Goal: Task Accomplishment & Management: Use online tool/utility

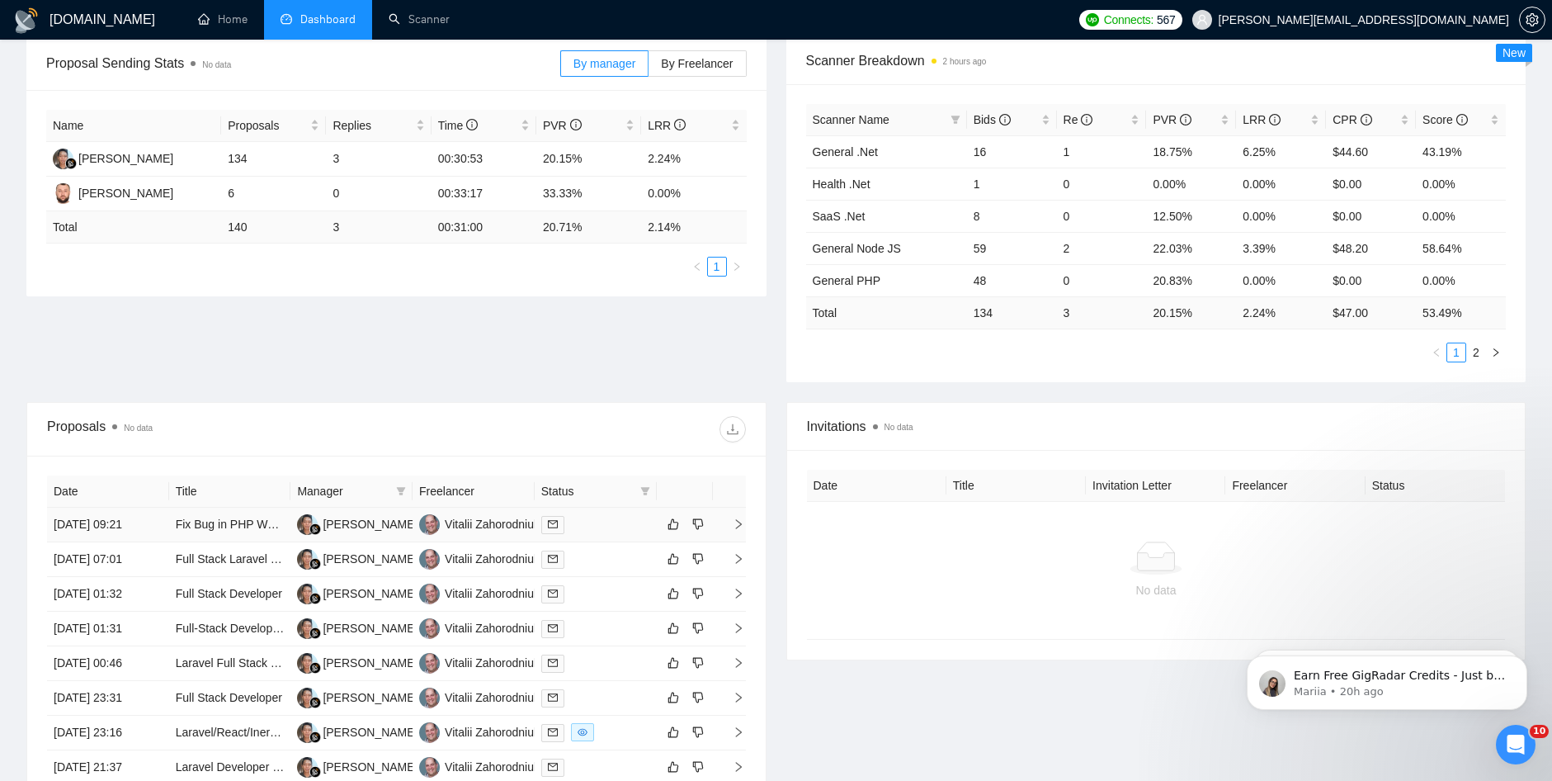
scroll to position [256, 0]
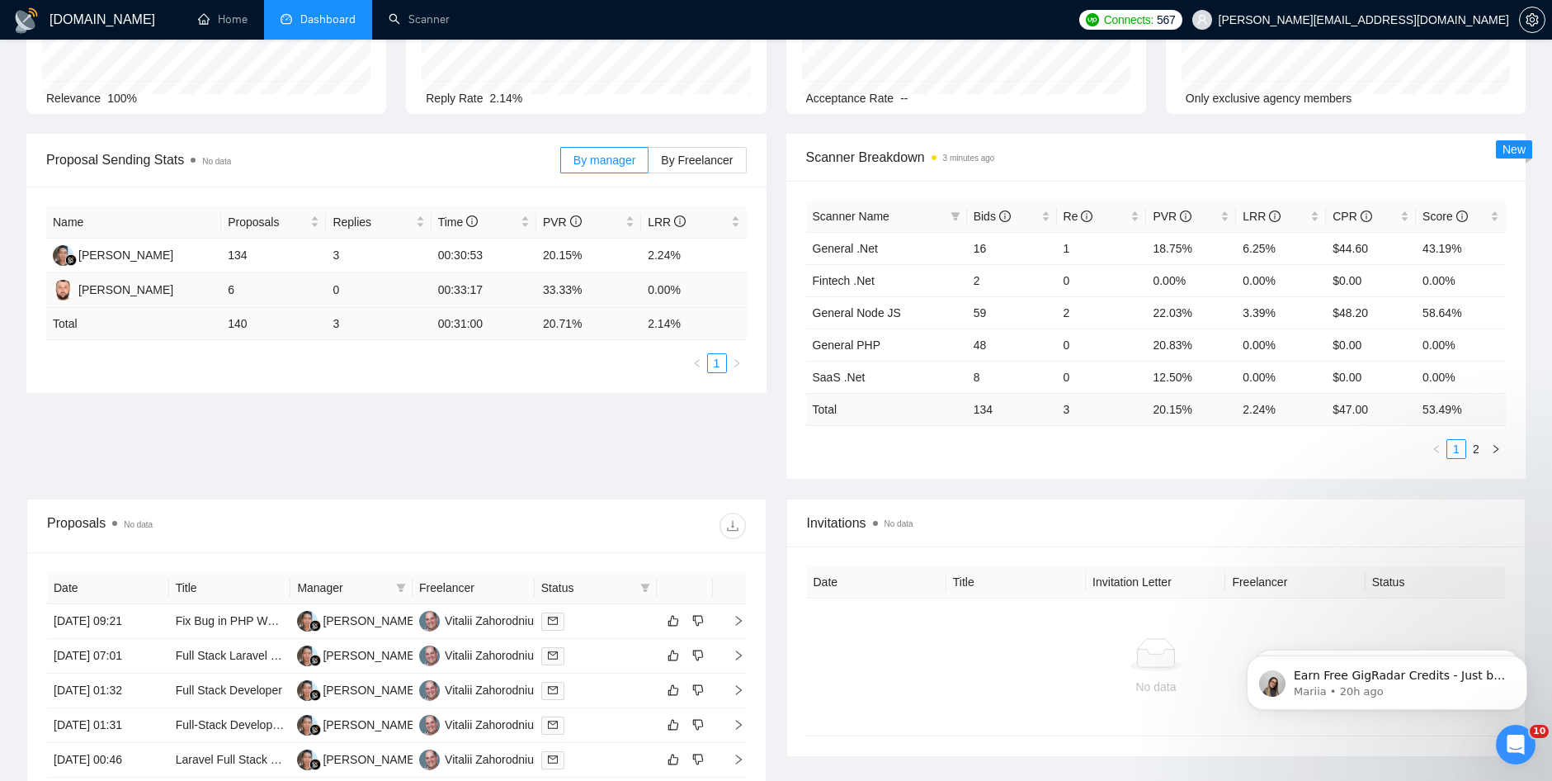
scroll to position [165, 0]
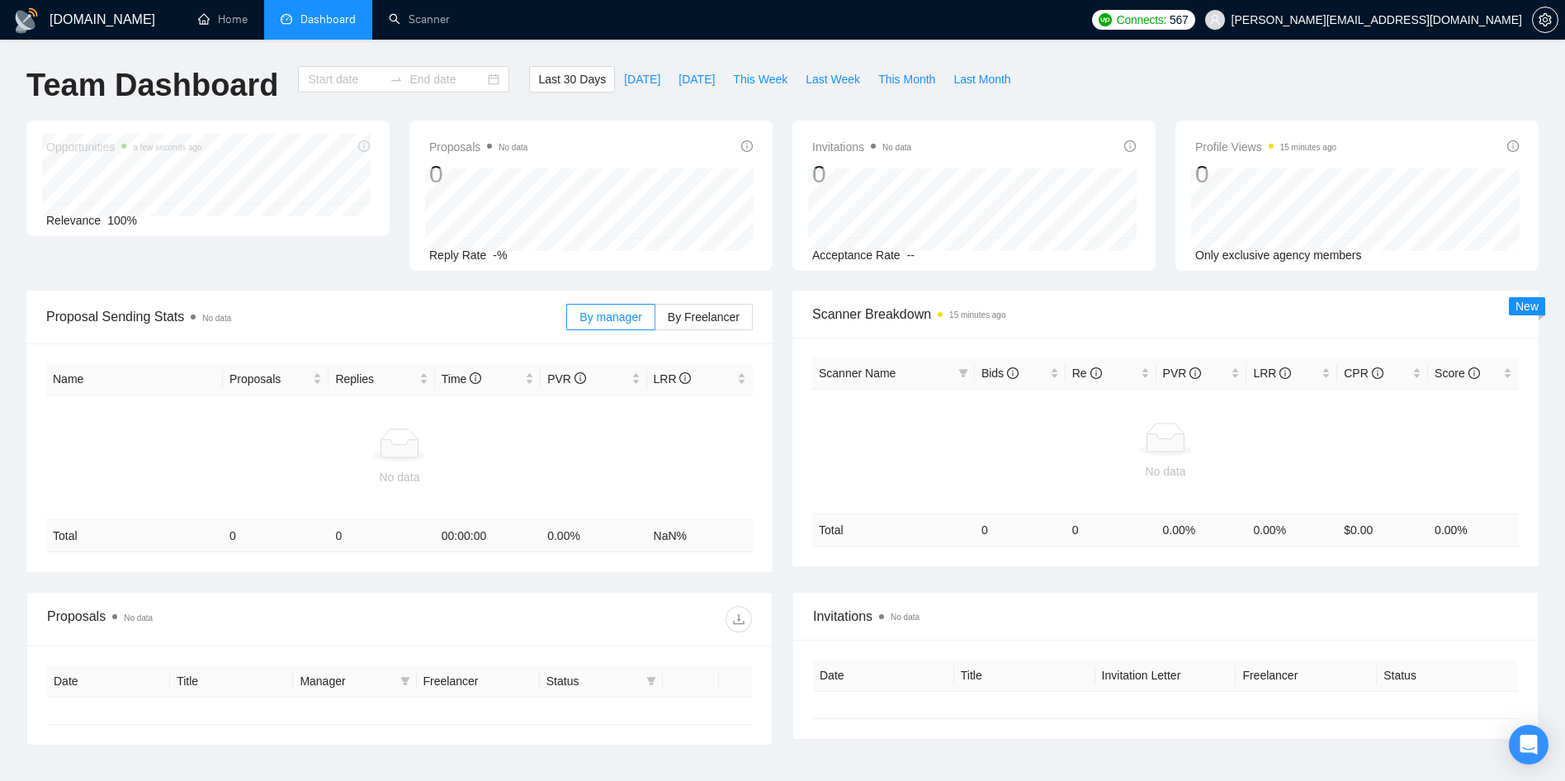
type input "[DATE]"
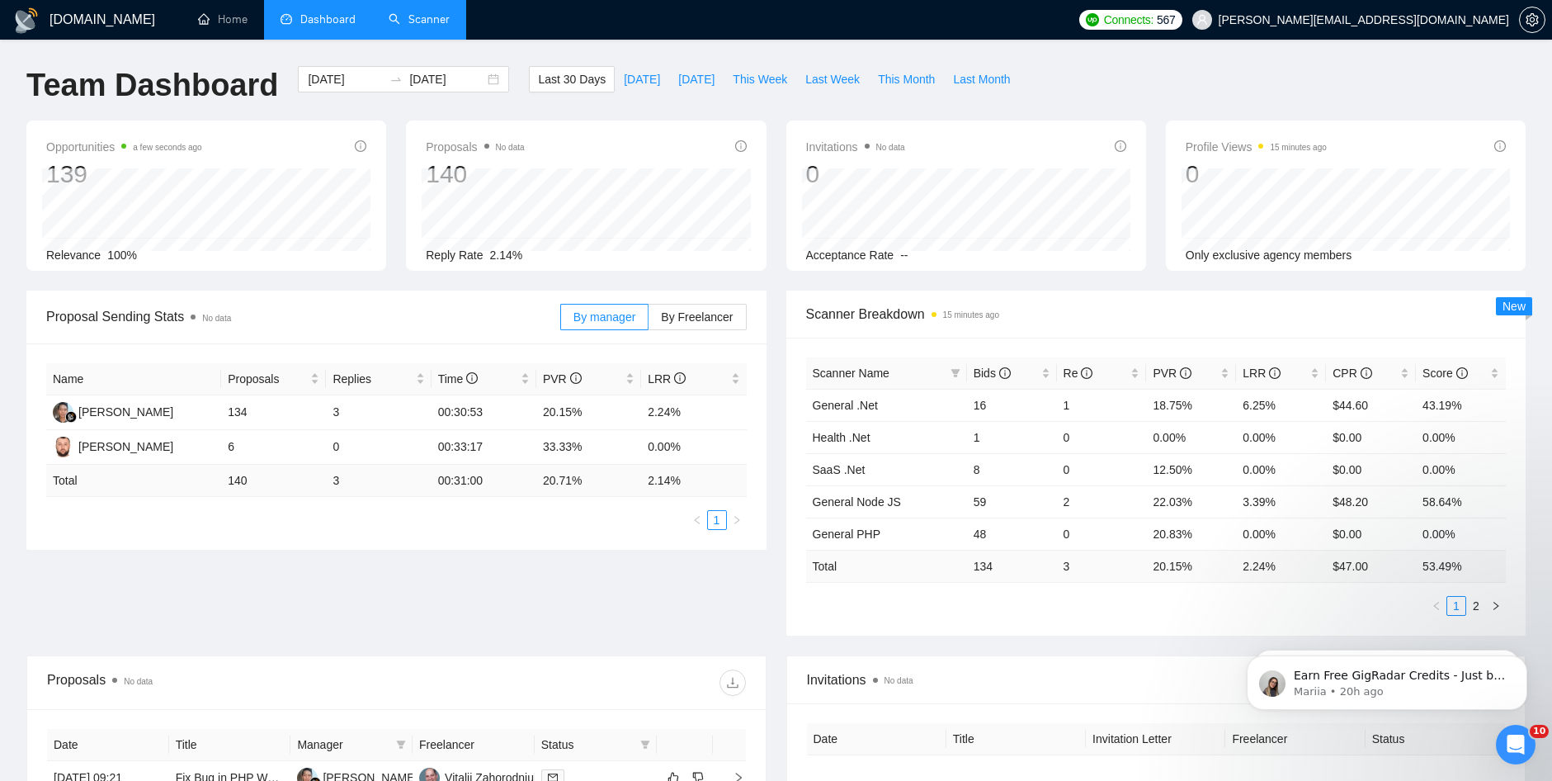
click at [397, 12] on link "Scanner" at bounding box center [419, 19] width 61 height 14
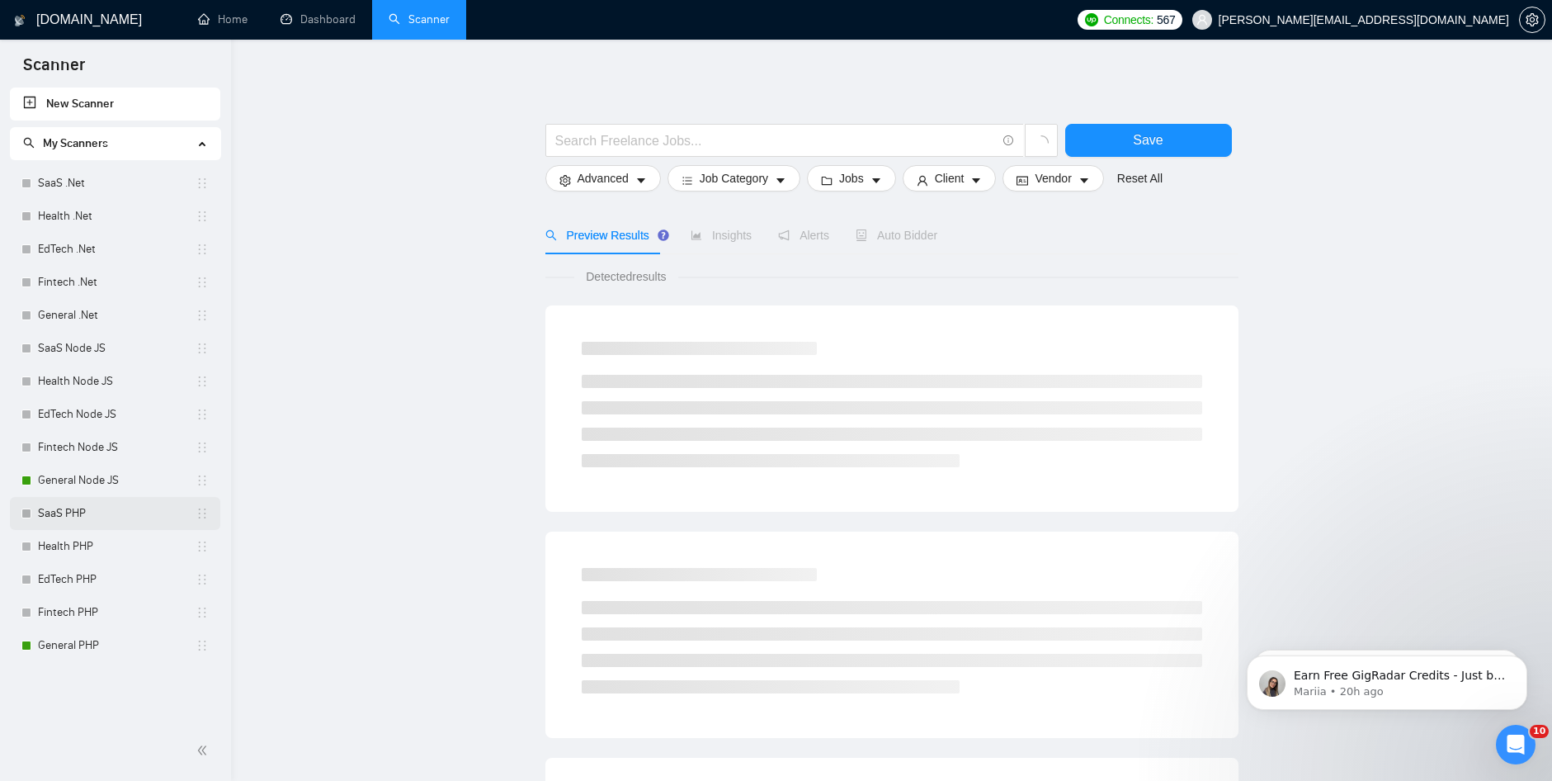
click at [111, 500] on link "SaaS PHP" at bounding box center [117, 513] width 158 height 33
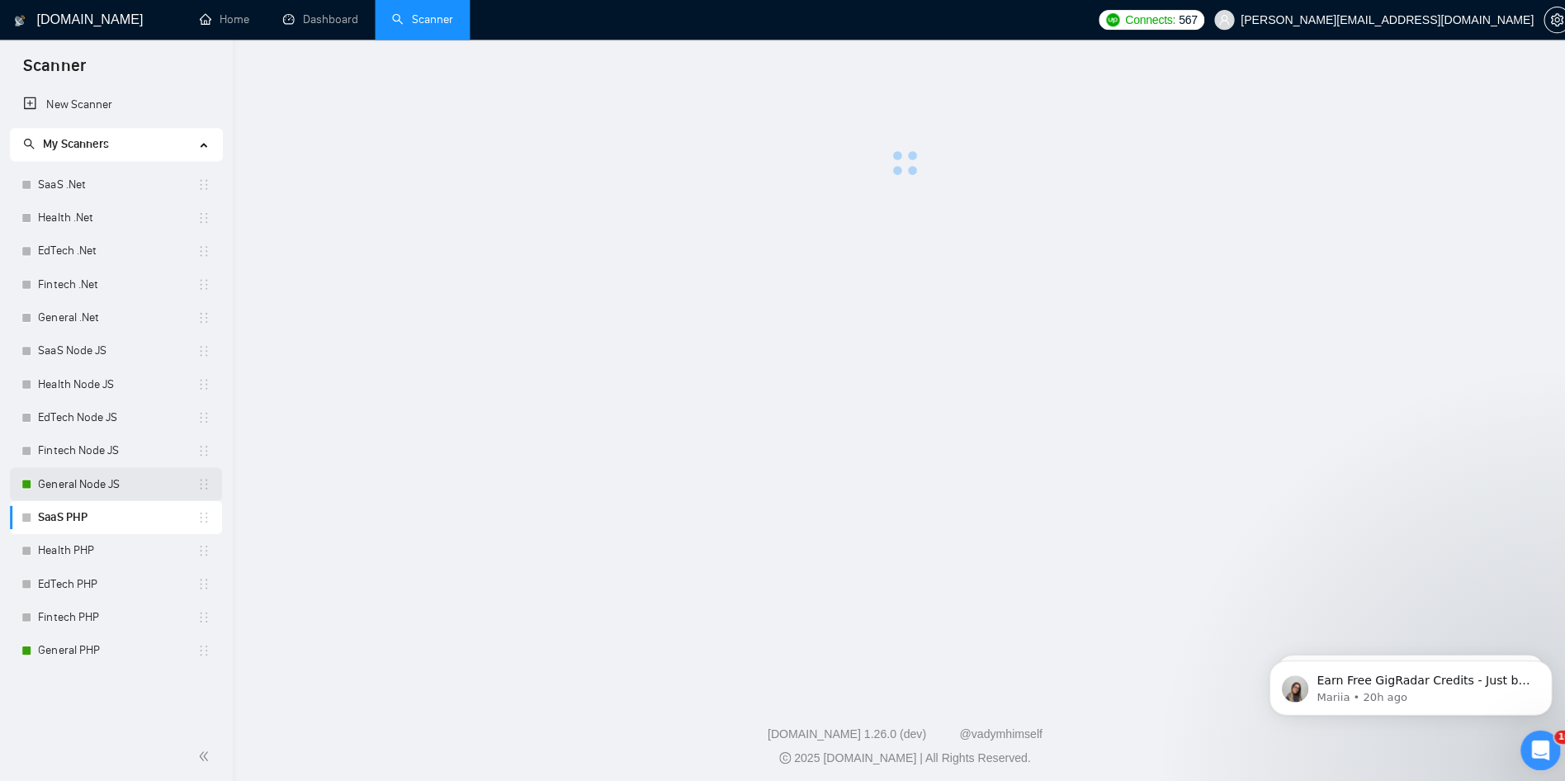
click at [121, 482] on link "General Node JS" at bounding box center [117, 480] width 158 height 33
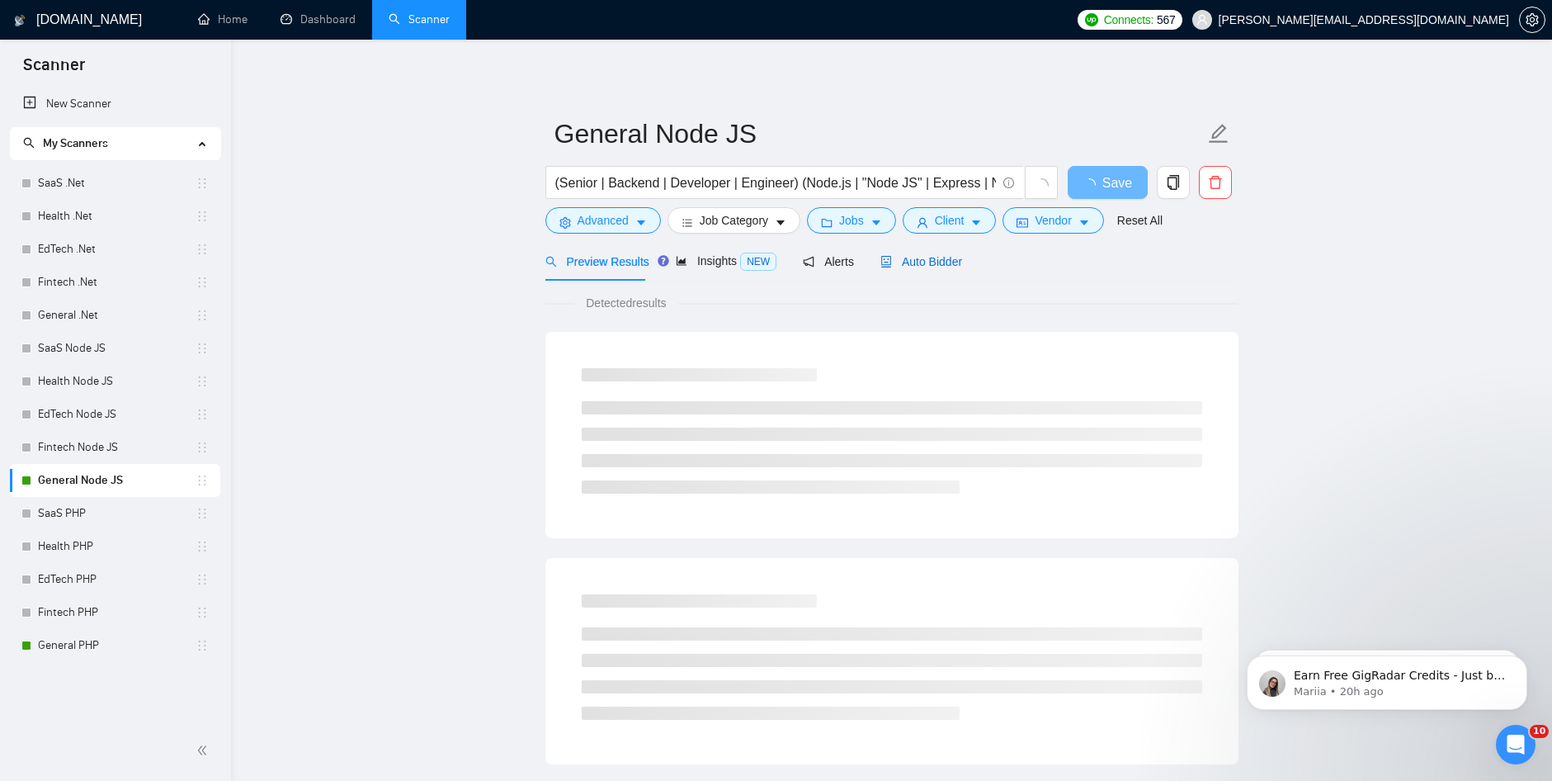
click at [917, 263] on span "Auto Bidder" at bounding box center [922, 261] width 82 height 13
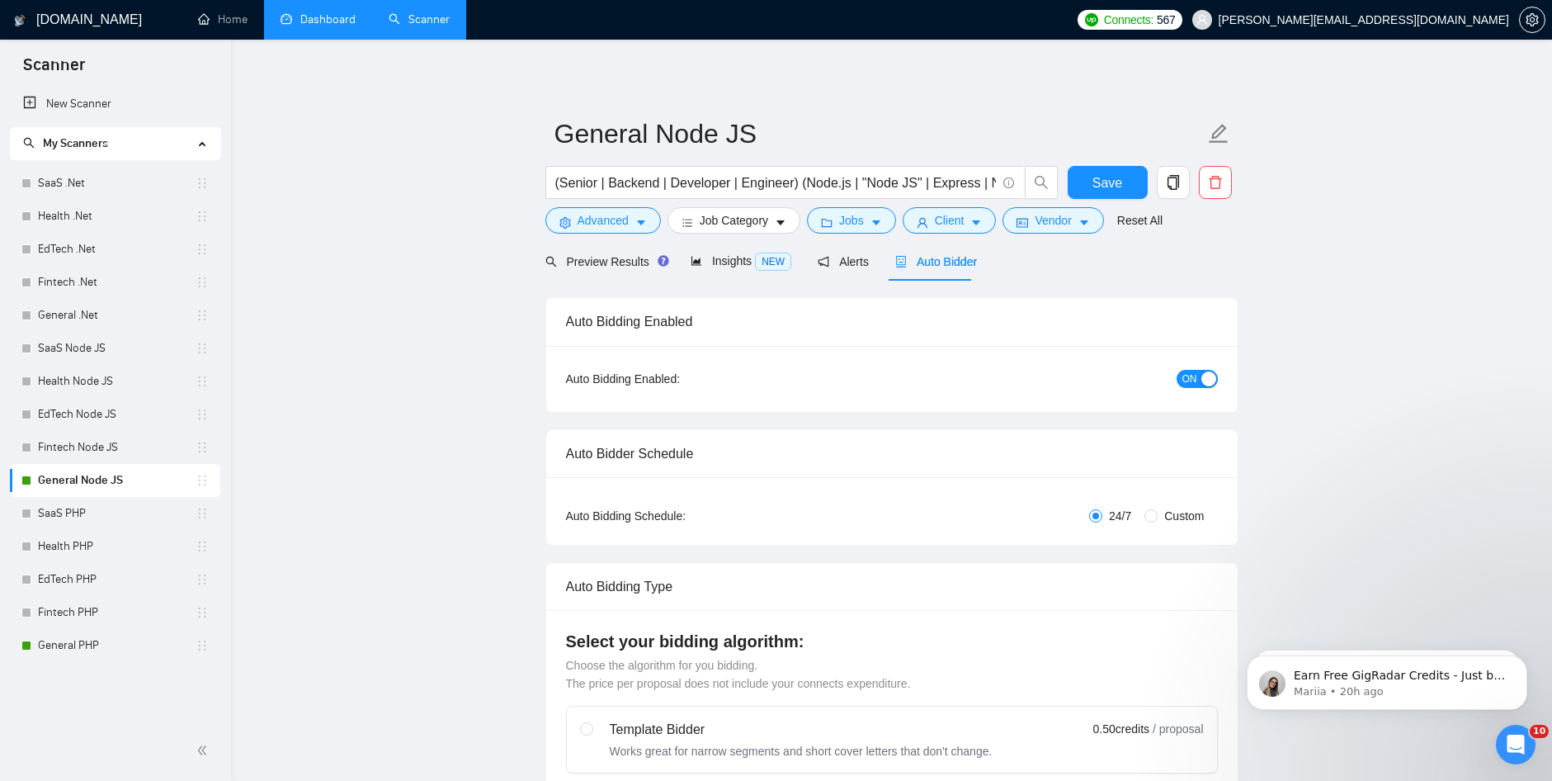
click at [327, 23] on link "Dashboard" at bounding box center [318, 19] width 75 height 14
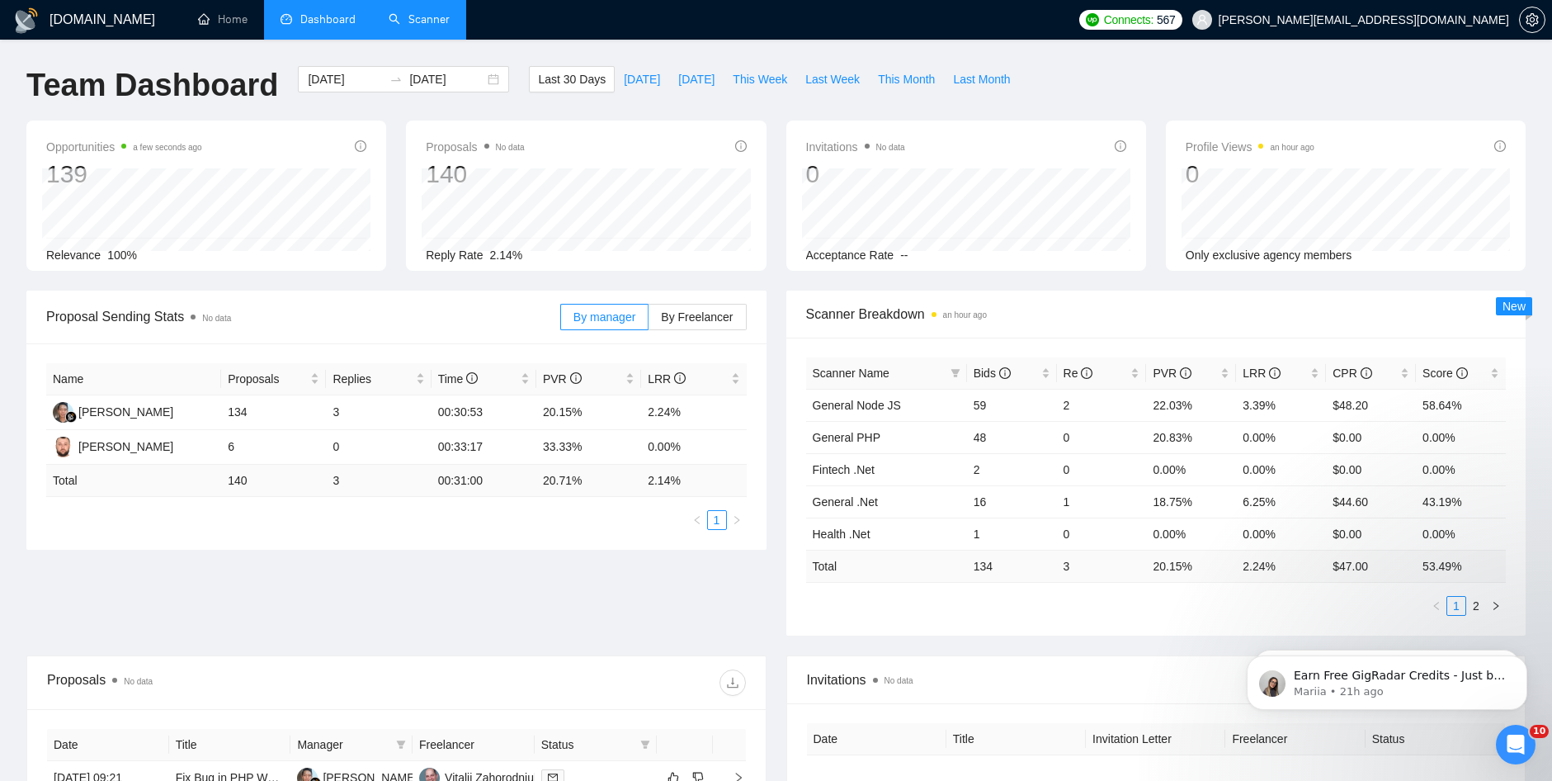
click at [404, 12] on link "Scanner" at bounding box center [419, 19] width 61 height 14
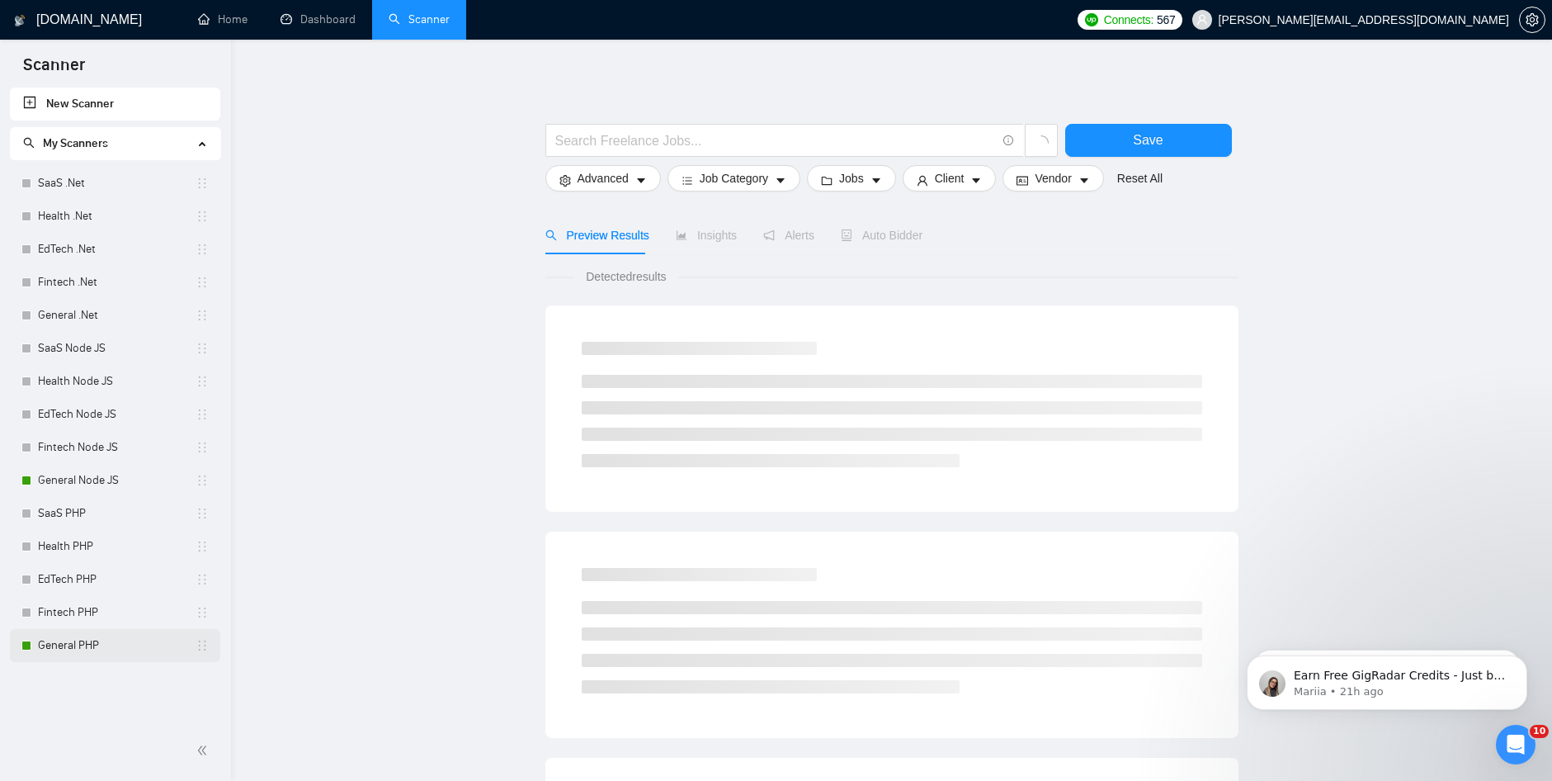
click at [102, 645] on link "General PHP" at bounding box center [117, 645] width 158 height 33
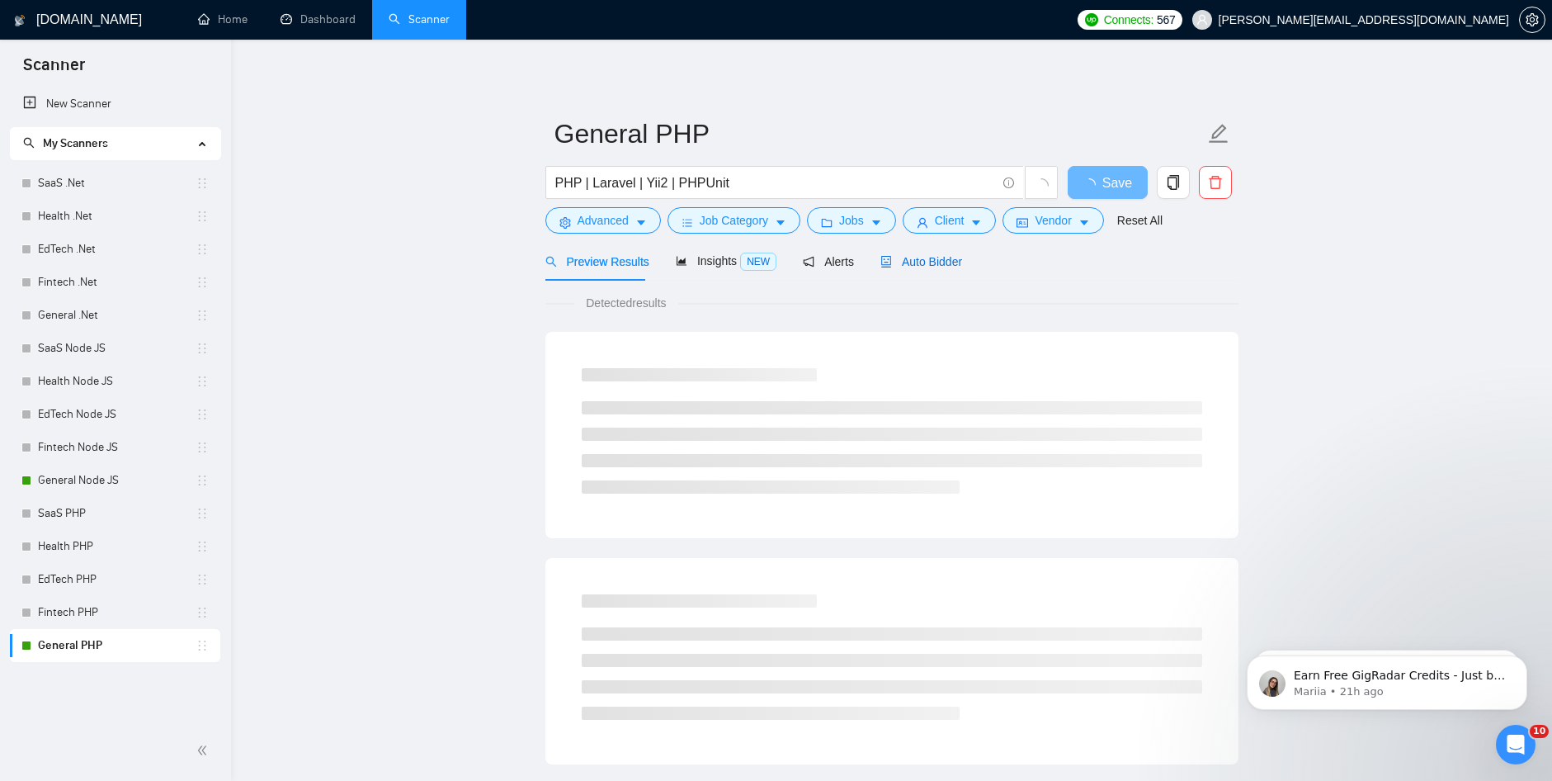
click at [908, 264] on span "Auto Bidder" at bounding box center [922, 261] width 82 height 13
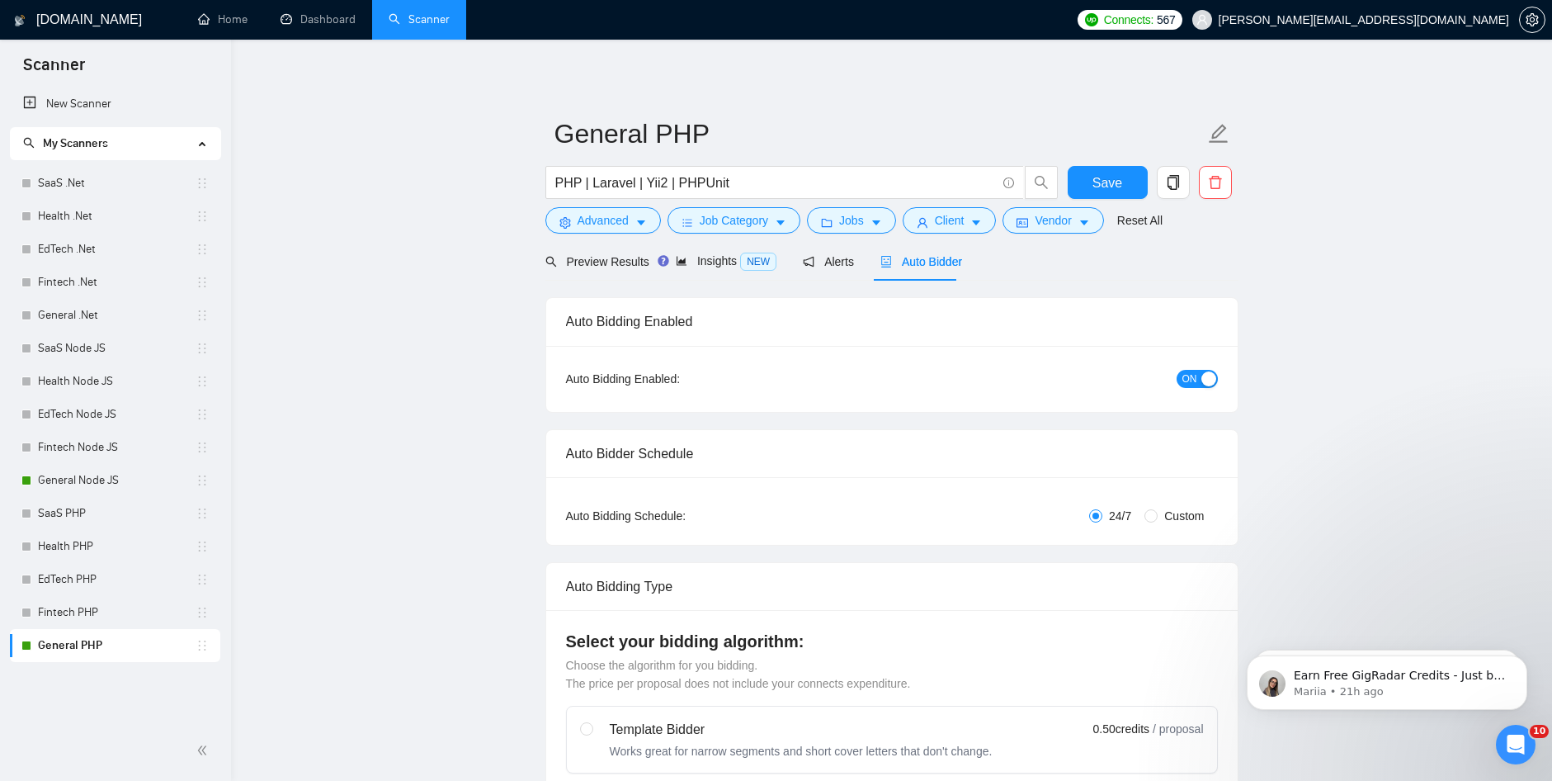
click at [1183, 380] on span "ON" at bounding box center [1190, 379] width 15 height 18
click at [1183, 380] on div "button" at bounding box center [1180, 378] width 15 height 15
click at [111, 475] on link "General Node JS" at bounding box center [117, 480] width 158 height 33
click at [1195, 373] on span "ON" at bounding box center [1190, 379] width 15 height 18
click at [1102, 190] on span "Save" at bounding box center [1108, 182] width 30 height 21
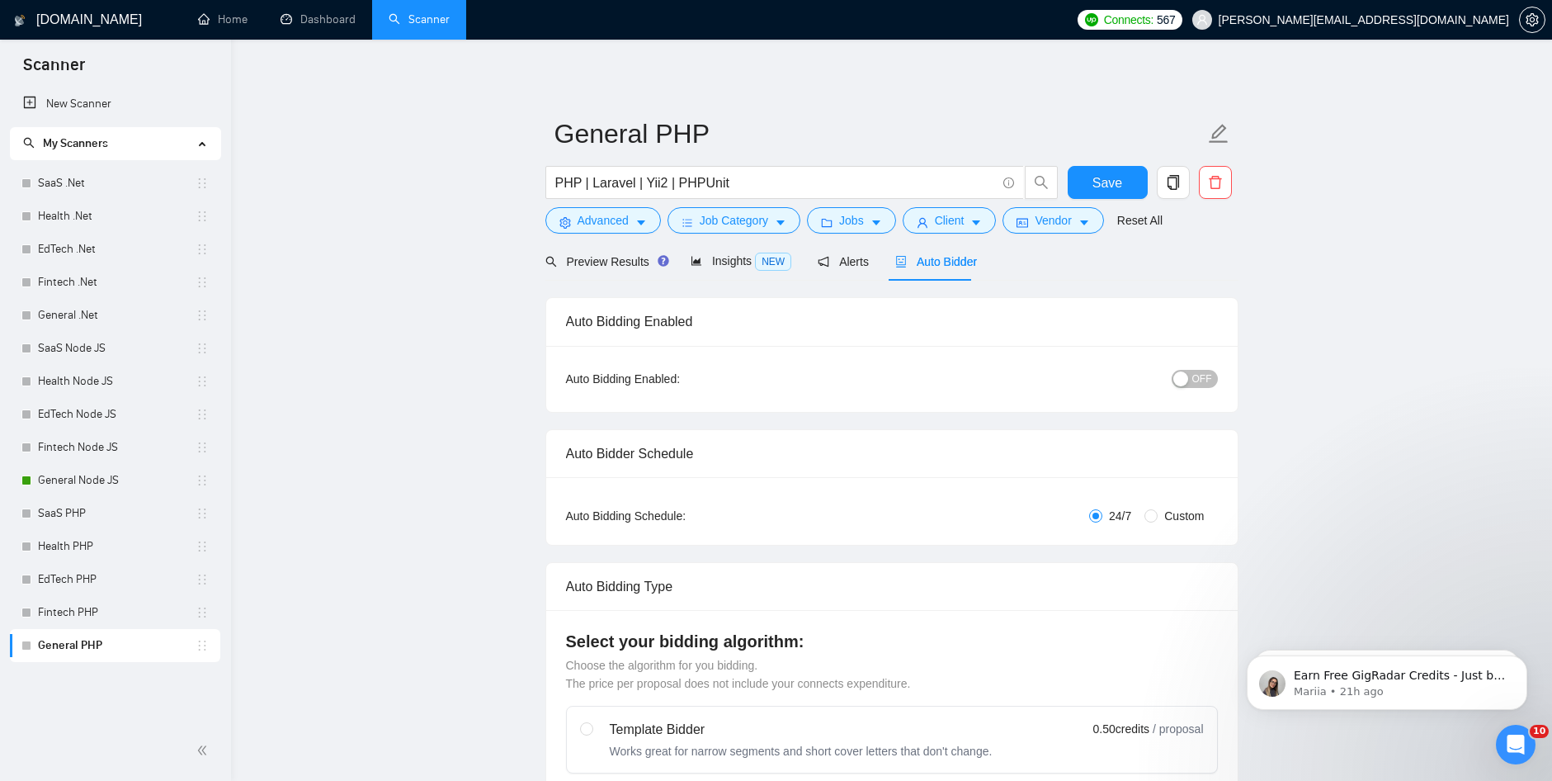
click at [1204, 380] on span "OFF" at bounding box center [1202, 379] width 20 height 18
click at [1106, 182] on span "Save" at bounding box center [1108, 182] width 30 height 21
click at [109, 482] on link "General Node JS" at bounding box center [117, 480] width 158 height 33
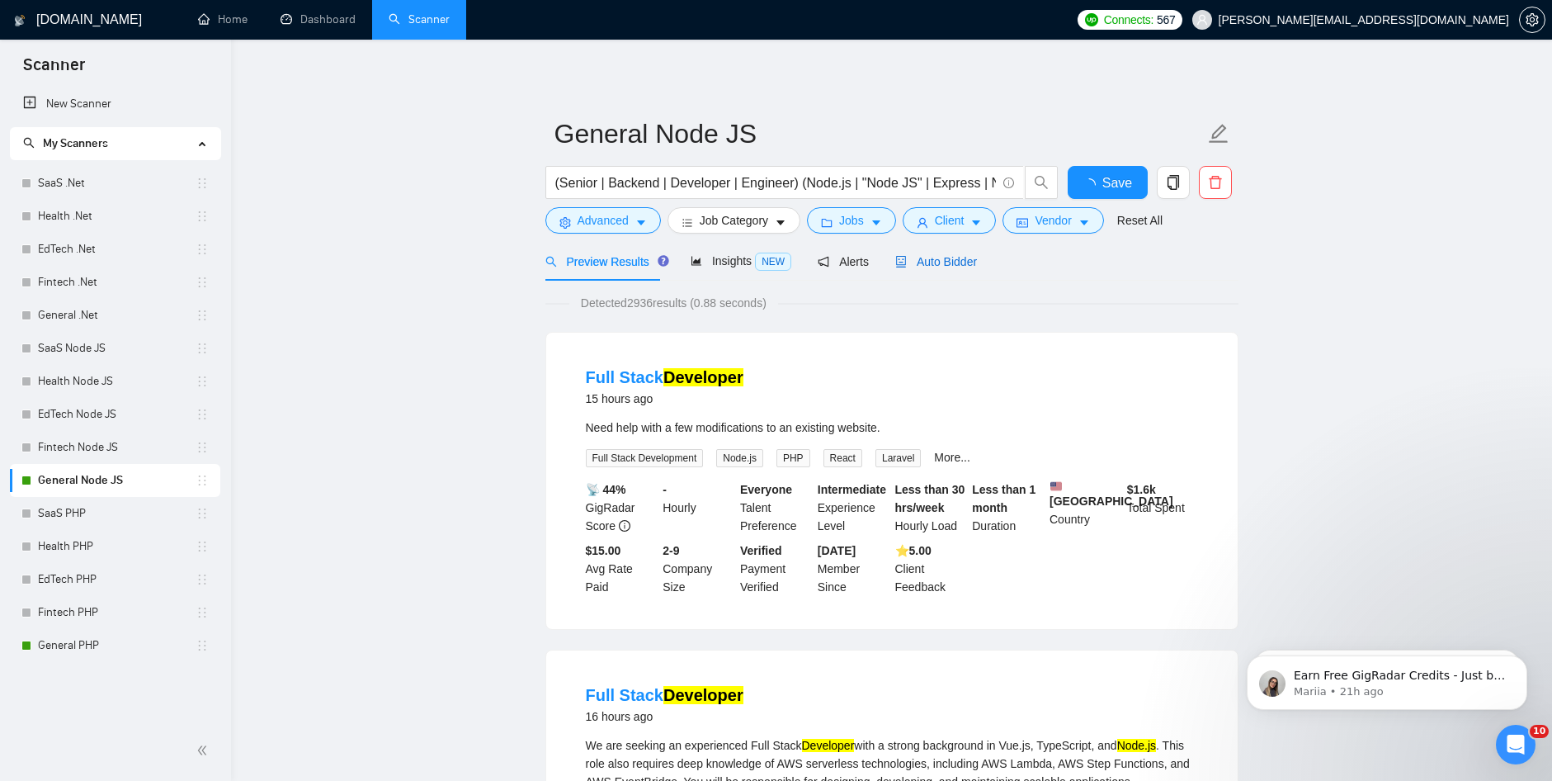
click at [920, 266] on span "Auto Bidder" at bounding box center [936, 261] width 82 height 13
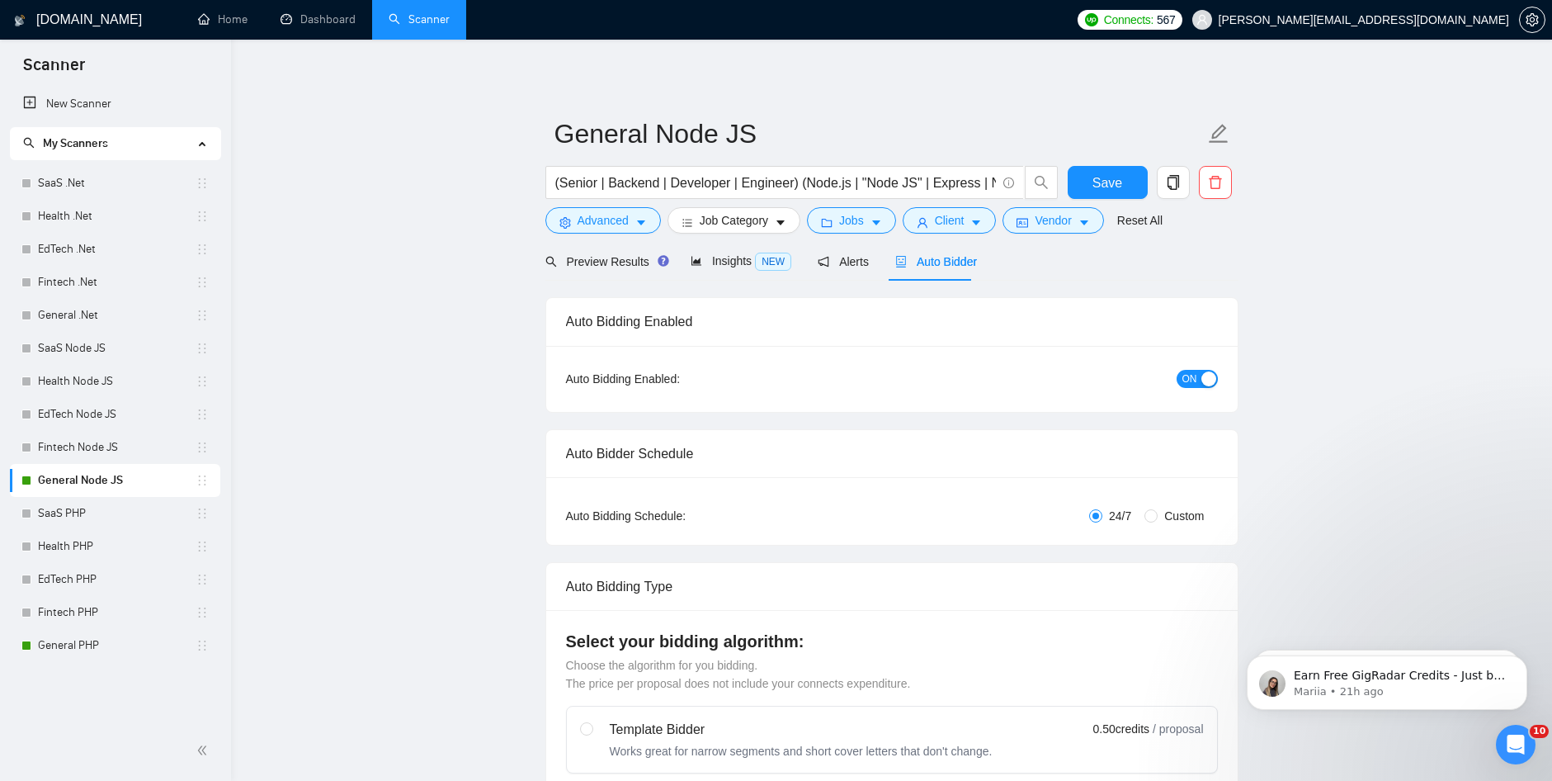
click at [1195, 376] on span "ON" at bounding box center [1190, 379] width 15 height 18
click at [1202, 379] on span "OFF" at bounding box center [1202, 379] width 20 height 18
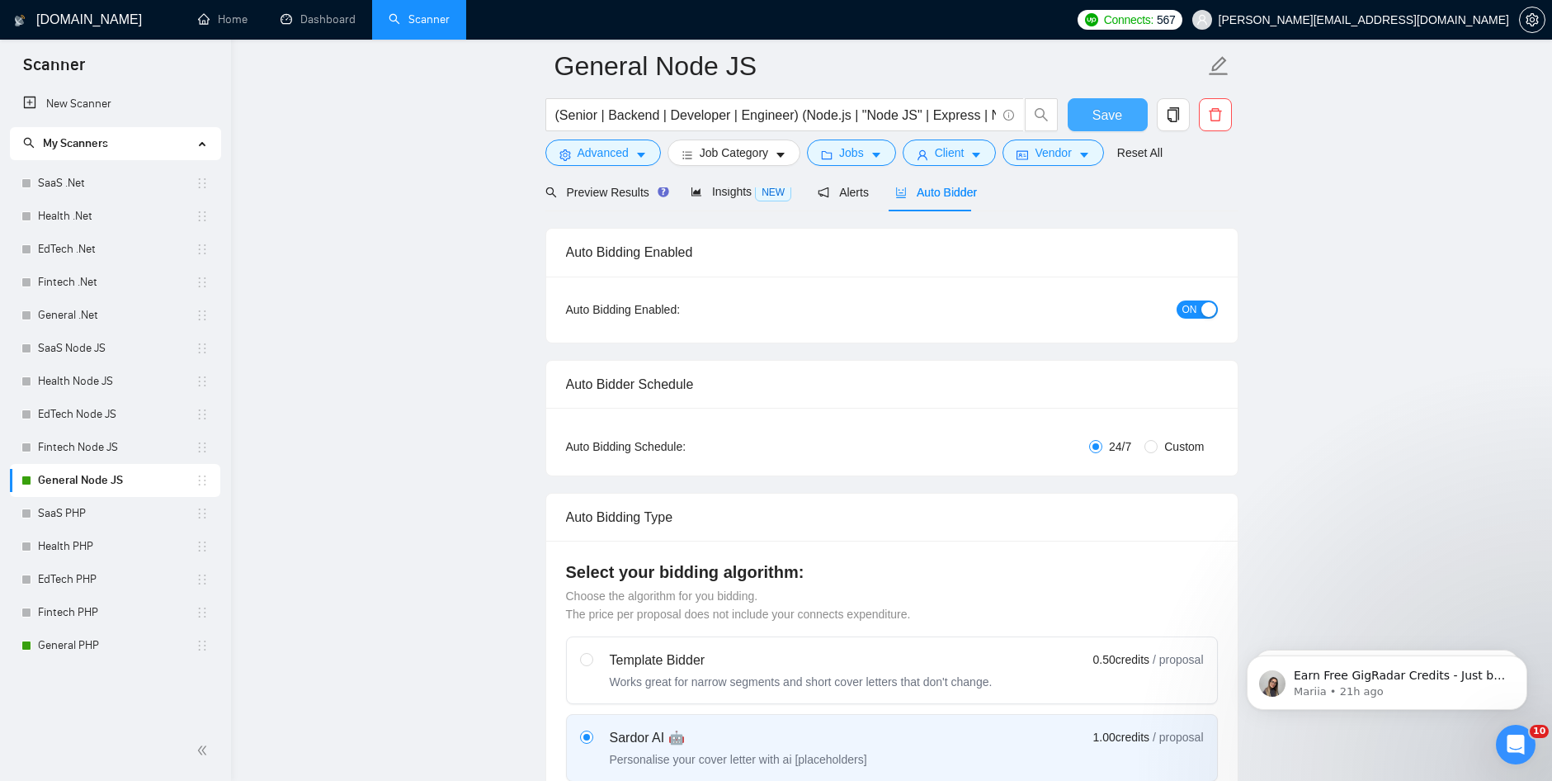
click at [1145, 111] on button "Save" at bounding box center [1108, 114] width 80 height 33
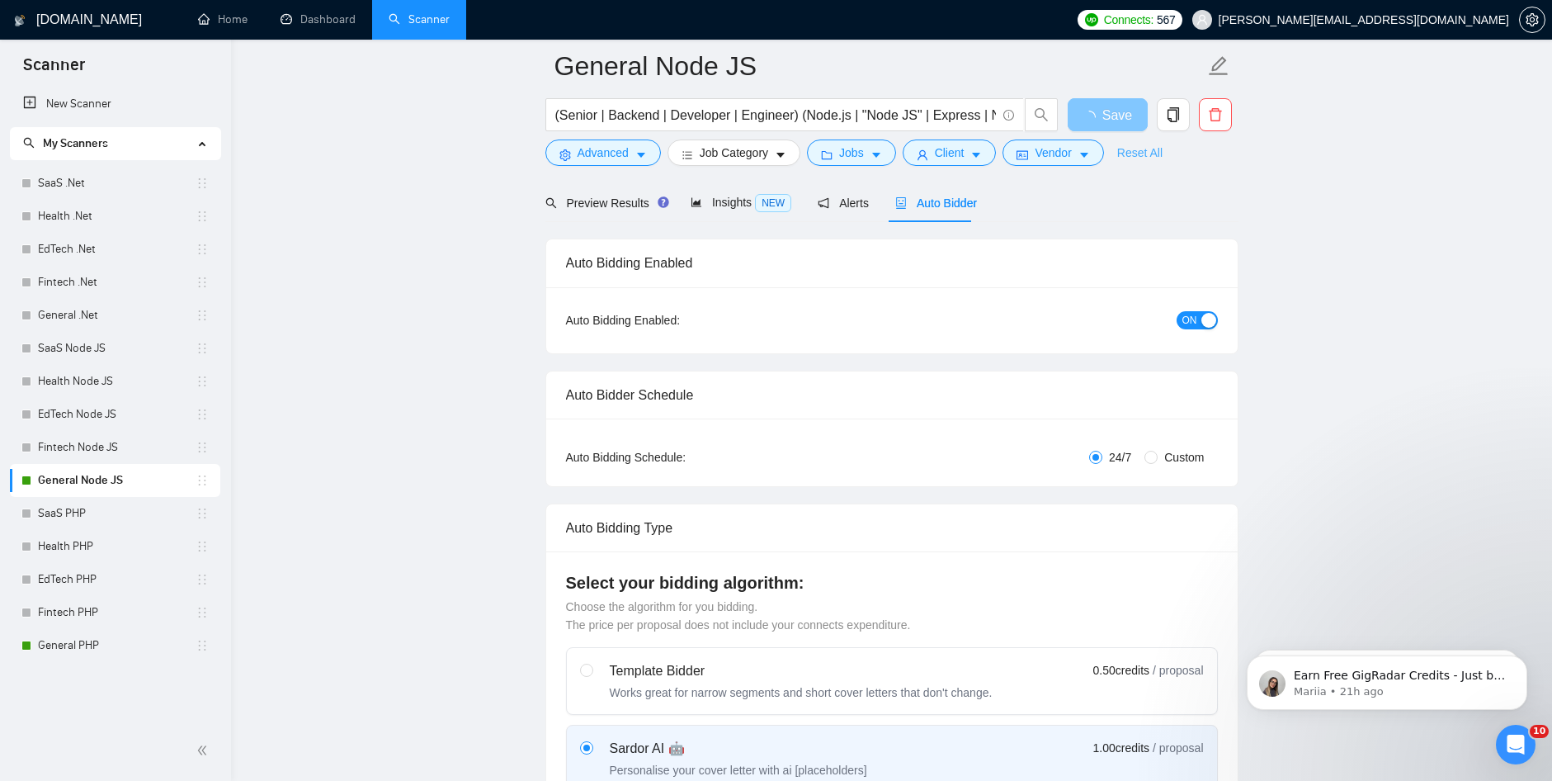
scroll to position [0, 0]
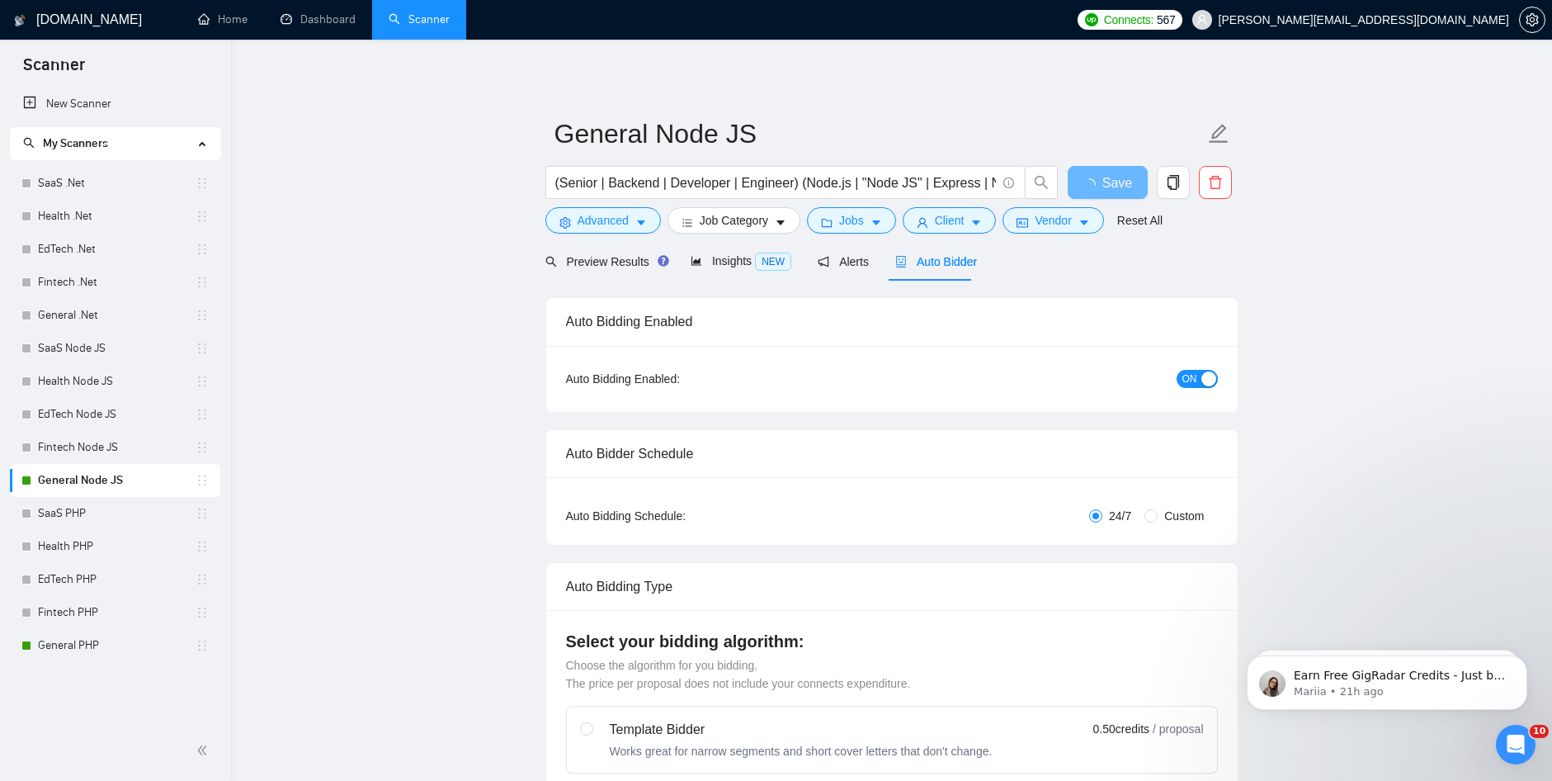
click at [1193, 371] on span "ON" at bounding box center [1190, 379] width 15 height 18
click at [1191, 379] on span "ON" at bounding box center [1190, 379] width 15 height 18
click at [1119, 194] on button "Save" at bounding box center [1108, 182] width 80 height 33
drag, startPoint x: 1207, startPoint y: 378, endPoint x: 1175, endPoint y: 385, distance: 32.9
click at [1175, 385] on div "button" at bounding box center [1180, 378] width 15 height 15
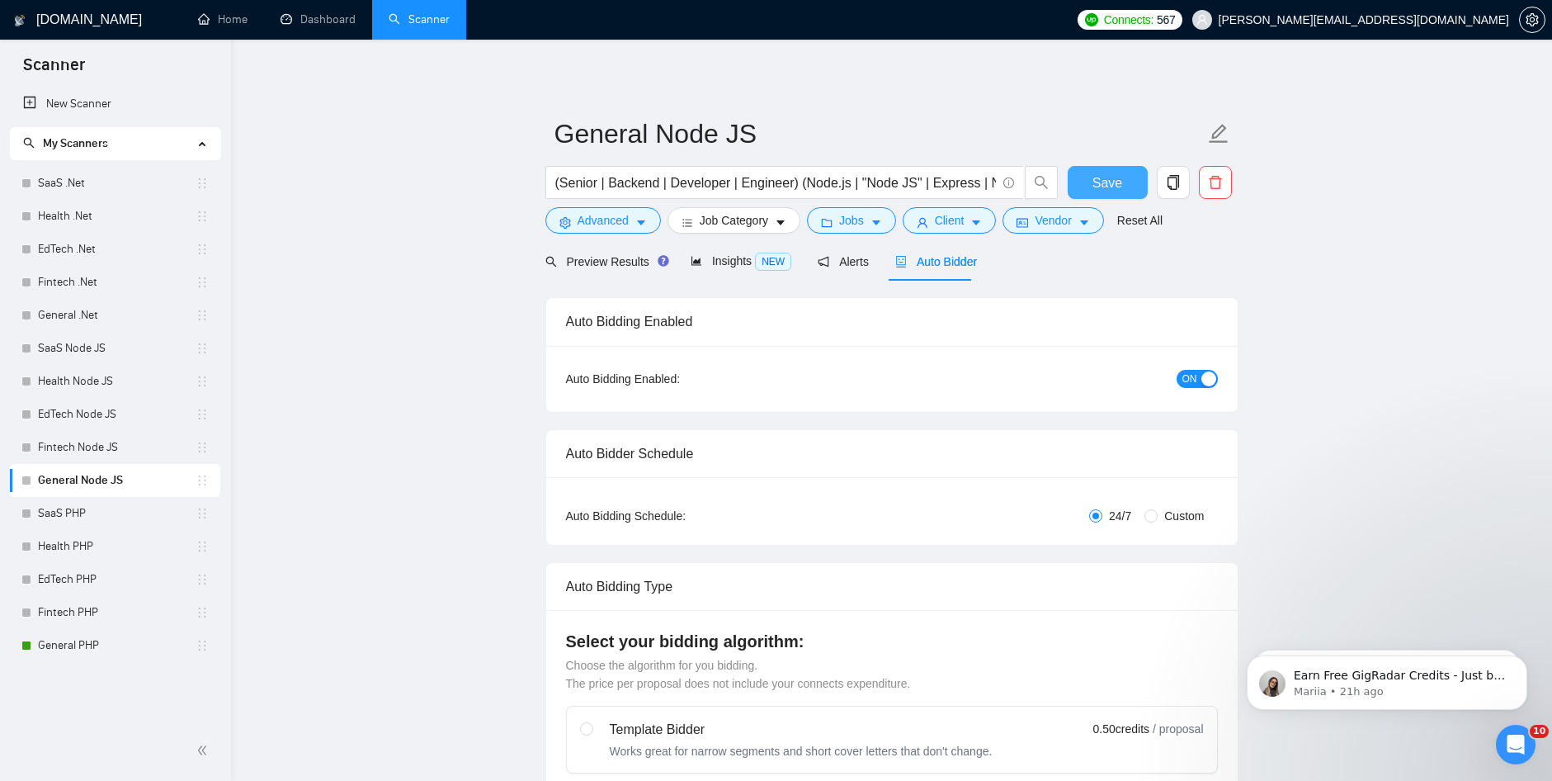
click at [1117, 186] on span "Save" at bounding box center [1108, 182] width 30 height 21
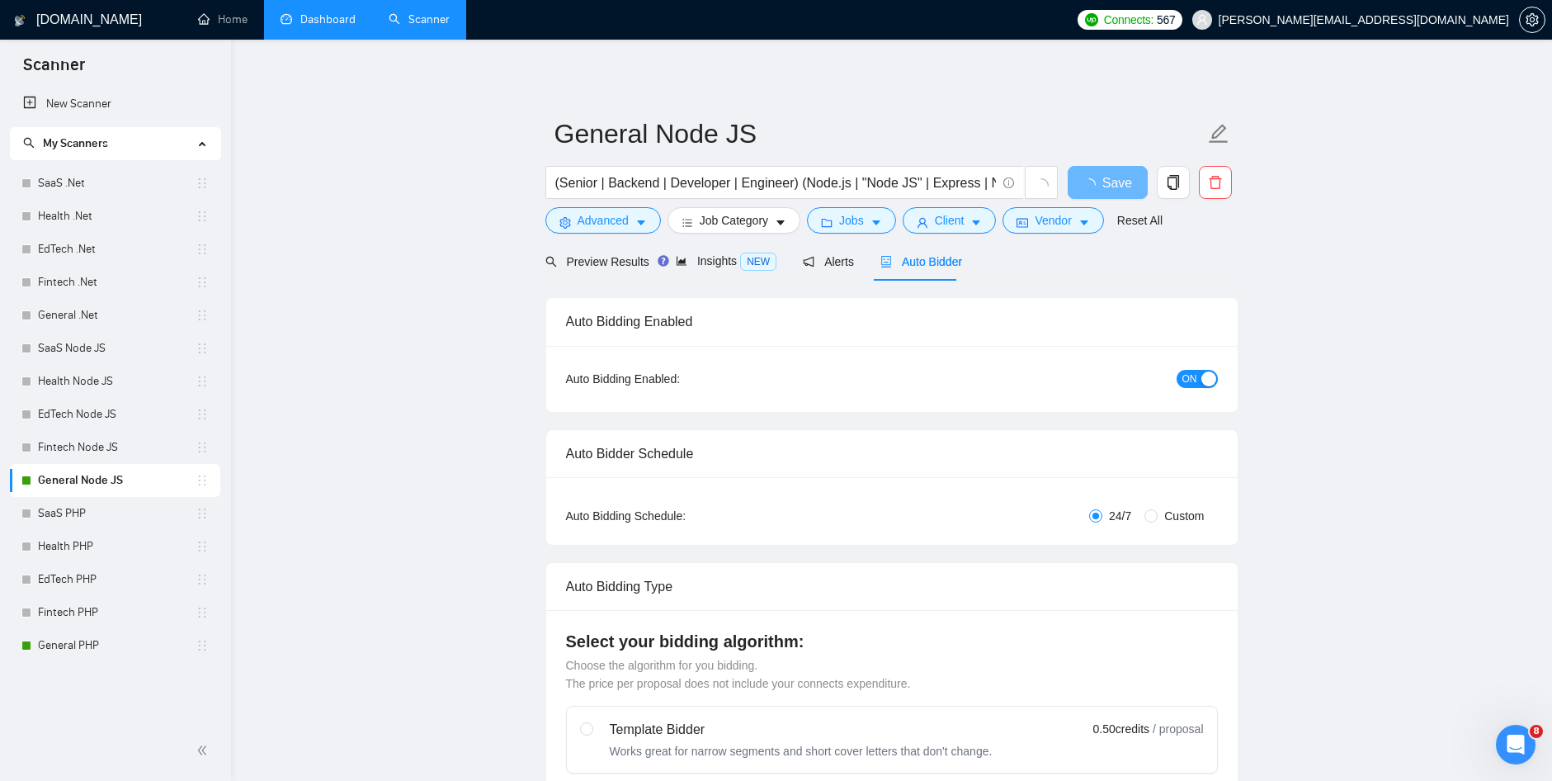
click at [356, 21] on link "Dashboard" at bounding box center [318, 19] width 75 height 14
